Goal: Transaction & Acquisition: Book appointment/travel/reservation

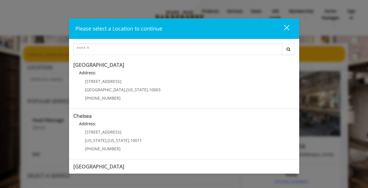
click at [289, 28] on button "close" at bounding box center [284, 29] width 20 height 12
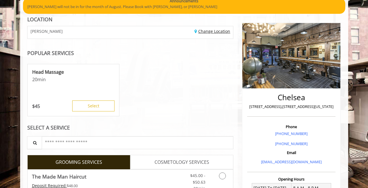
scroll to position [37, 0]
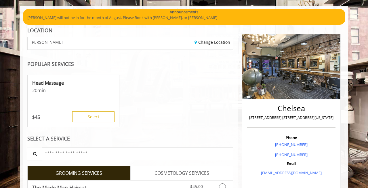
click at [205, 43] on link "Change Location" at bounding box center [213, 41] width 36 height 5
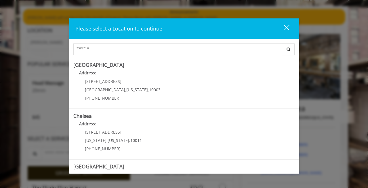
click at [284, 29] on div "close" at bounding box center [284, 28] width 12 height 9
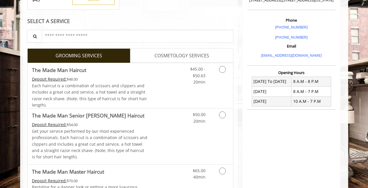
click at [227, 76] on link "Grooming services" at bounding box center [221, 74] width 15 height 22
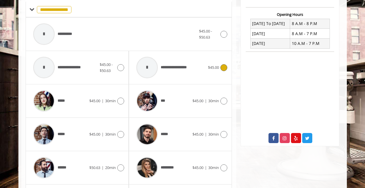
scroll to position [217, 0]
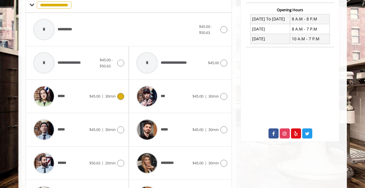
click at [121, 99] on icon at bounding box center [120, 96] width 7 height 7
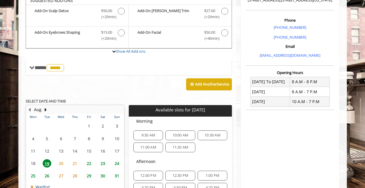
scroll to position [167, 0]
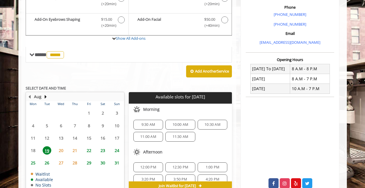
click at [73, 150] on span "21" at bounding box center [75, 150] width 9 height 8
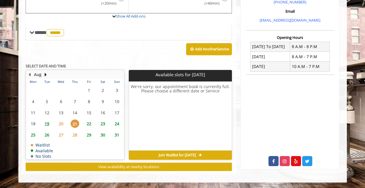
click at [88, 122] on span "22" at bounding box center [89, 123] width 9 height 8
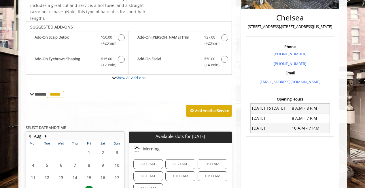
scroll to position [127, 0]
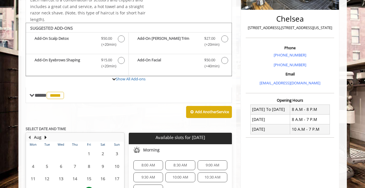
click at [147, 165] on span "8:00 AM" at bounding box center [148, 165] width 14 height 5
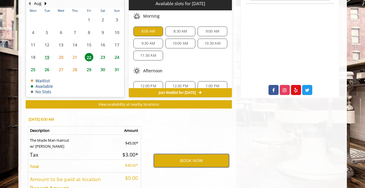
scroll to position [259, 0]
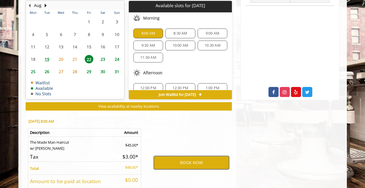
click at [194, 162] on button "BOOK NOW" at bounding box center [191, 162] width 75 height 13
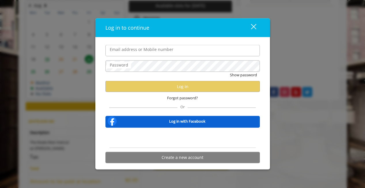
click at [154, 52] on input "Email address or Mobile number" at bounding box center [182, 51] width 154 height 12
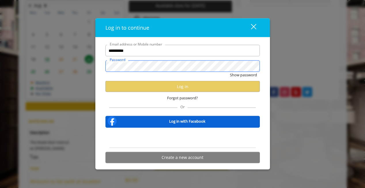
scroll to position [0, 0]
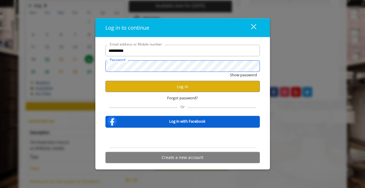
click at [230, 72] on button "Show password" at bounding box center [243, 75] width 27 height 6
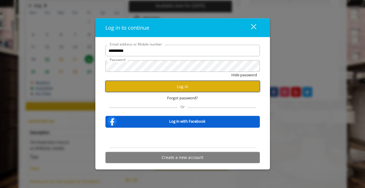
click at [189, 86] on button "Log in" at bounding box center [182, 86] width 154 height 11
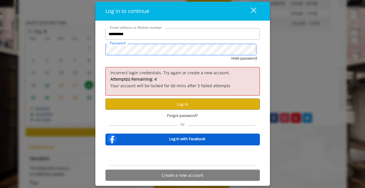
scroll to position [1, 0]
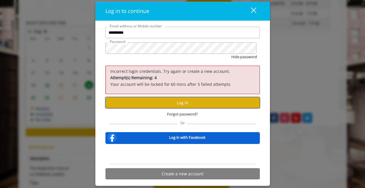
click at [183, 104] on button "Log in" at bounding box center [182, 102] width 154 height 11
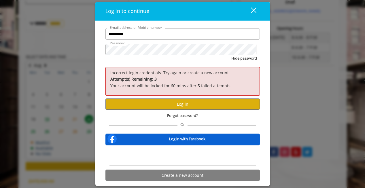
scroll to position [197, 0]
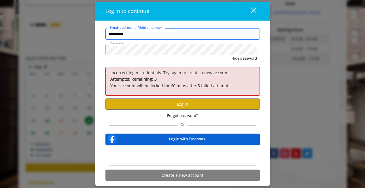
click at [148, 36] on input "**********" at bounding box center [182, 35] width 154 height 12
type input "**********"
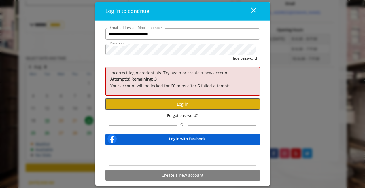
click at [180, 99] on button "Log in" at bounding box center [182, 104] width 154 height 11
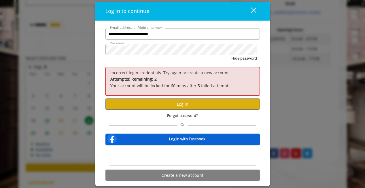
click at [255, 10] on div "close" at bounding box center [250, 11] width 12 height 9
